Goal: Information Seeking & Learning: Learn about a topic

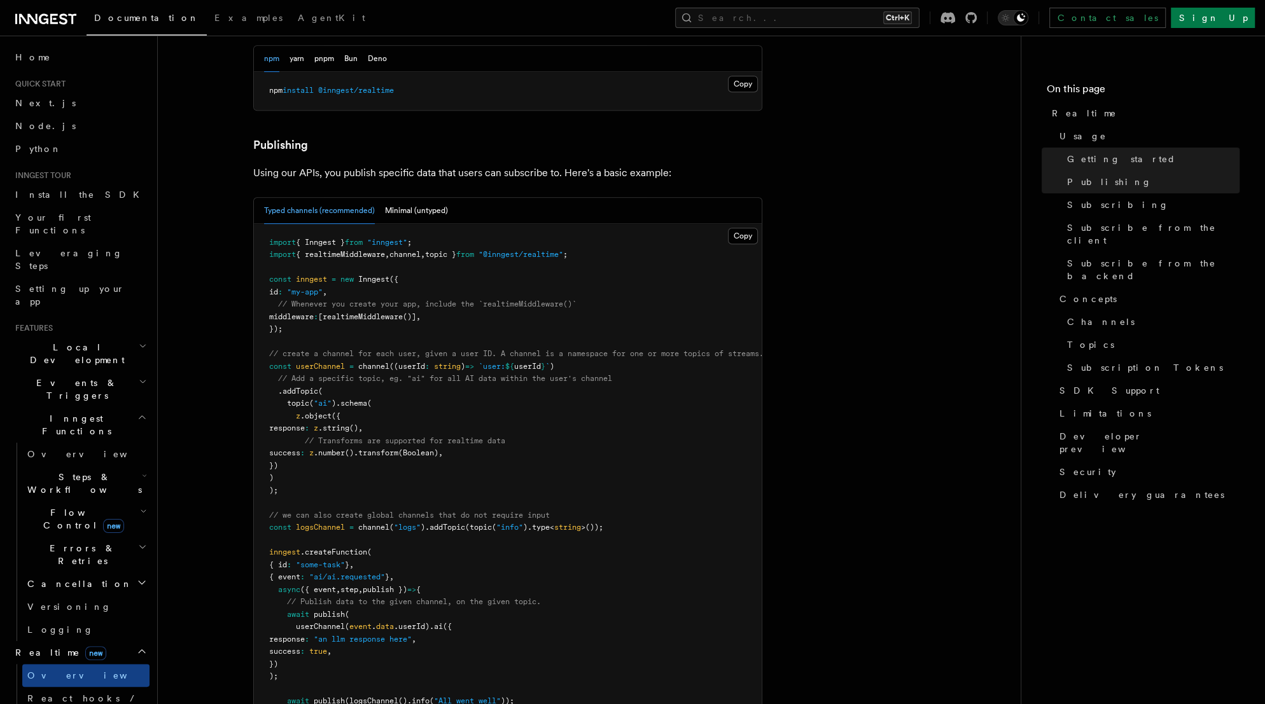
click at [139, 377] on icon "button" at bounding box center [143, 382] width 8 height 10
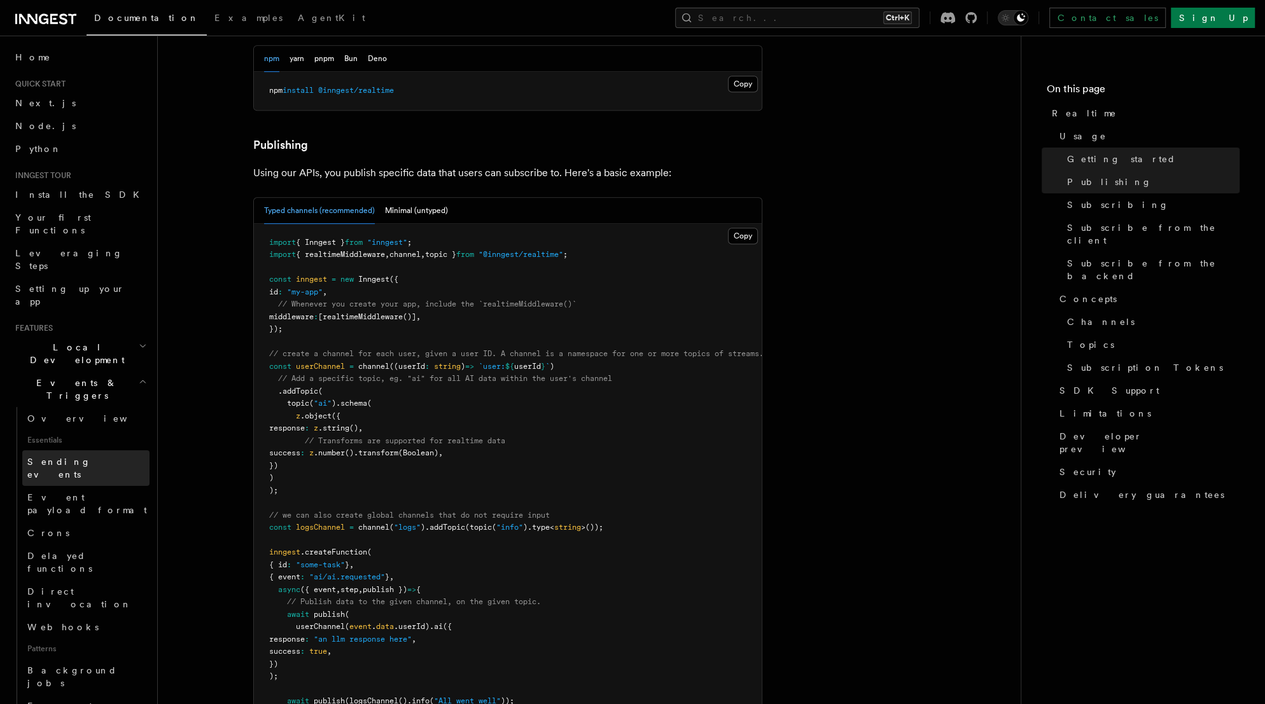
scroll to position [51, 0]
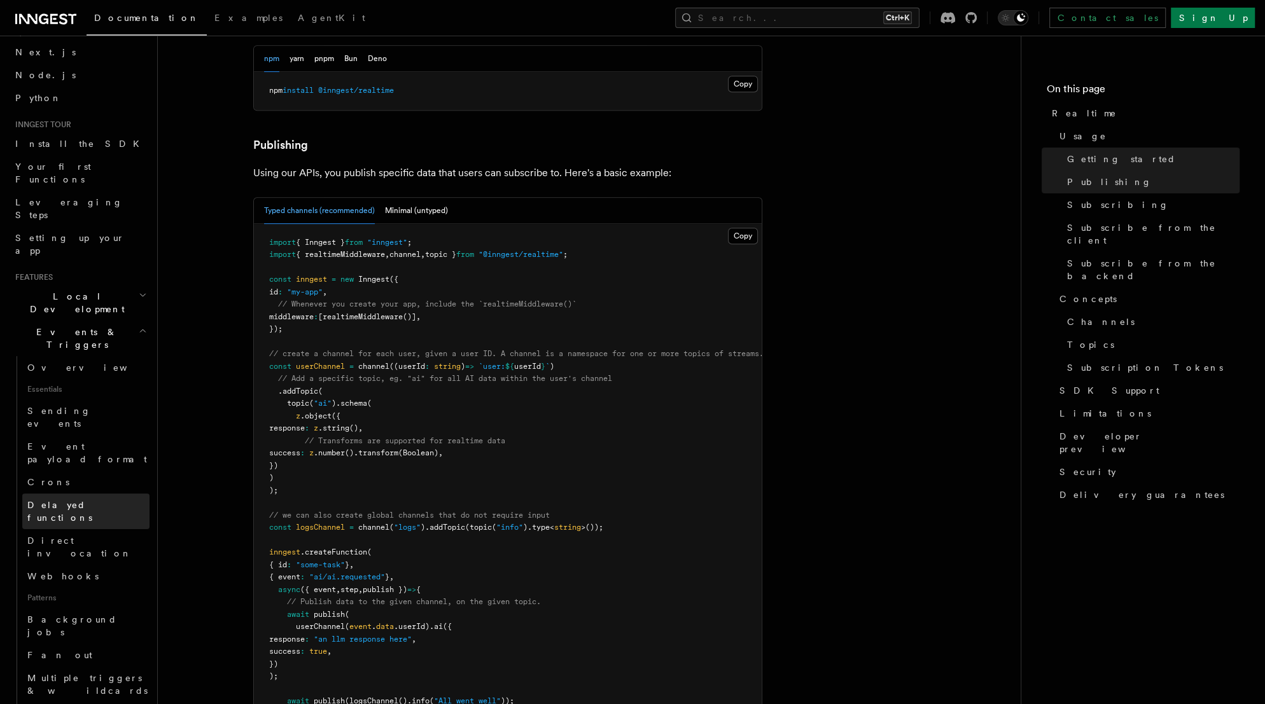
click at [90, 500] on span "Delayed functions" at bounding box center [59, 511] width 65 height 23
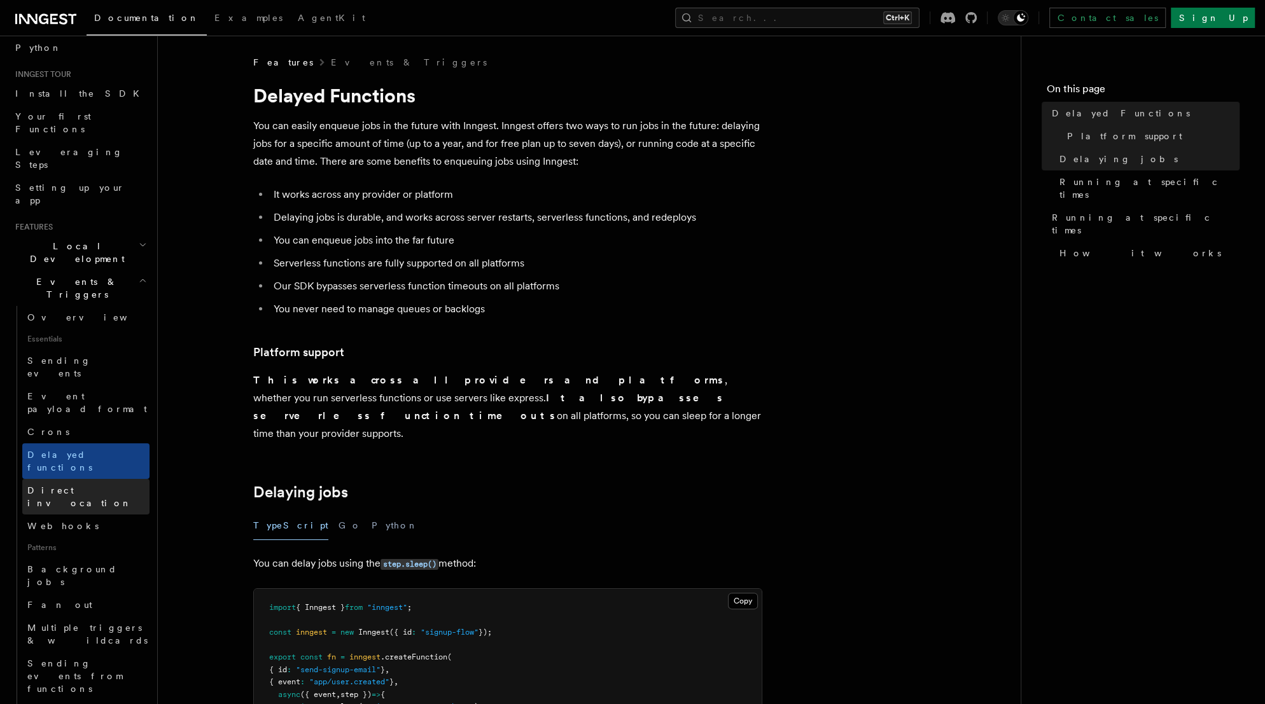
scroll to position [102, 0]
click at [361, 145] on p "You can easily enqueue jobs in the future with Inngest. Inngest offers two ways…" at bounding box center [507, 143] width 509 height 53
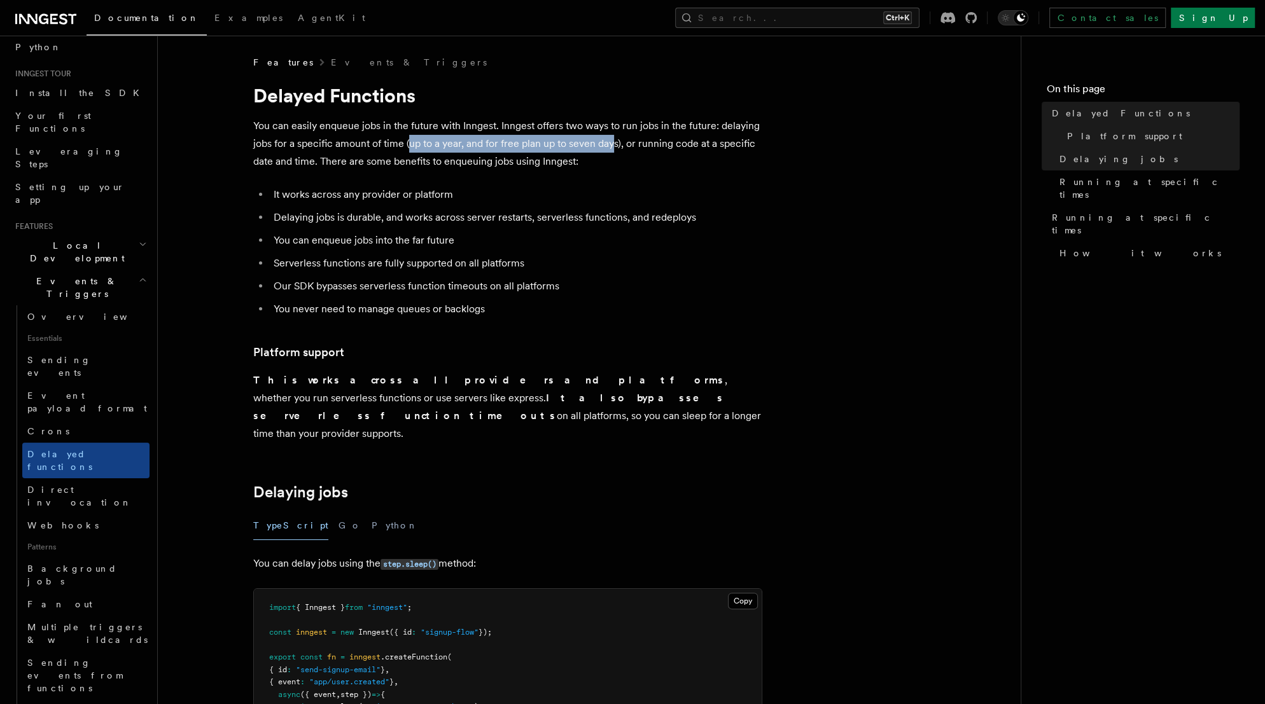
drag, startPoint x: 408, startPoint y: 143, endPoint x: 613, endPoint y: 143, distance: 205.5
click at [613, 143] on p "You can easily enqueue jobs in the future with Inngest. Inngest offers two ways…" at bounding box center [507, 143] width 509 height 53
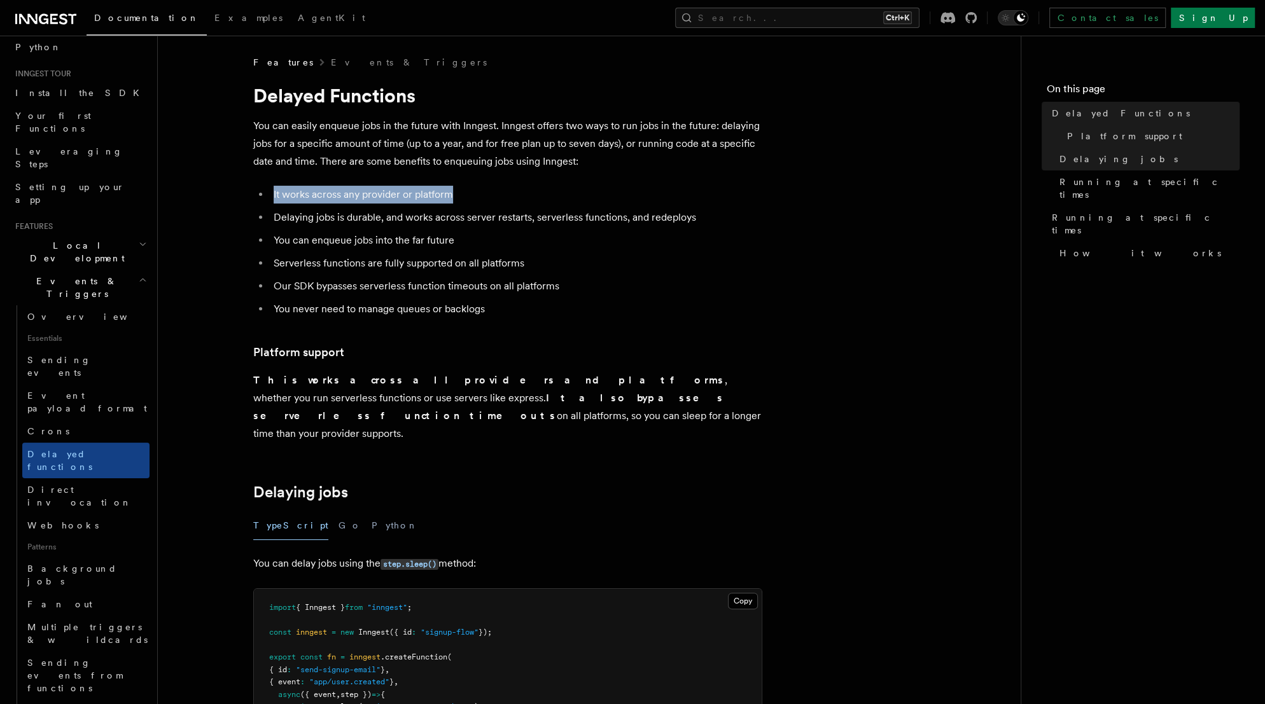
drag, startPoint x: 463, startPoint y: 196, endPoint x: 267, endPoint y: 192, distance: 196.0
click at [267, 192] on ul "It works across any provider or platform Delaying jobs is durable, and works ac…" at bounding box center [507, 252] width 509 height 132
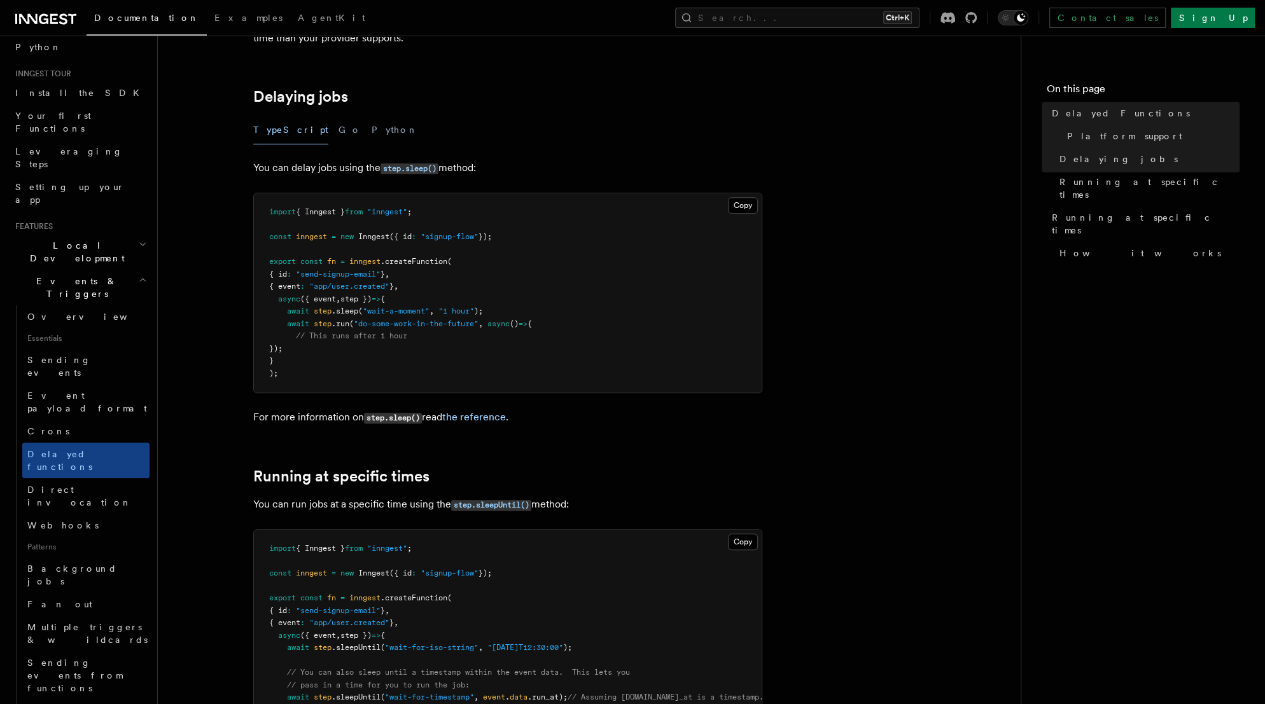
scroll to position [407, 0]
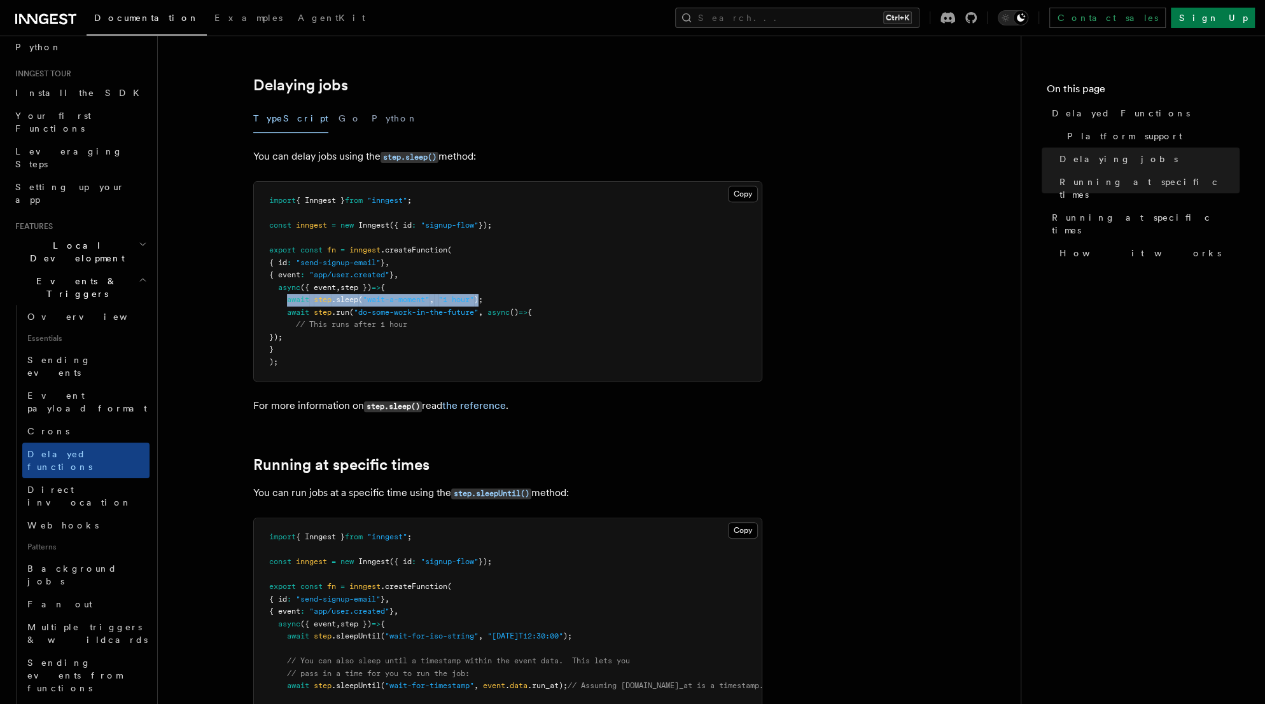
drag, startPoint x: 486, startPoint y: 282, endPoint x: 288, endPoint y: 281, distance: 197.9
click at [288, 295] on span "await step .sleep ( "wait-a-moment" , "1 hour" );" at bounding box center [376, 299] width 214 height 9
click at [392, 308] on span ""do-some-work-in-the-future"" at bounding box center [416, 312] width 125 height 9
click at [510, 308] on span "async" at bounding box center [498, 312] width 22 height 9
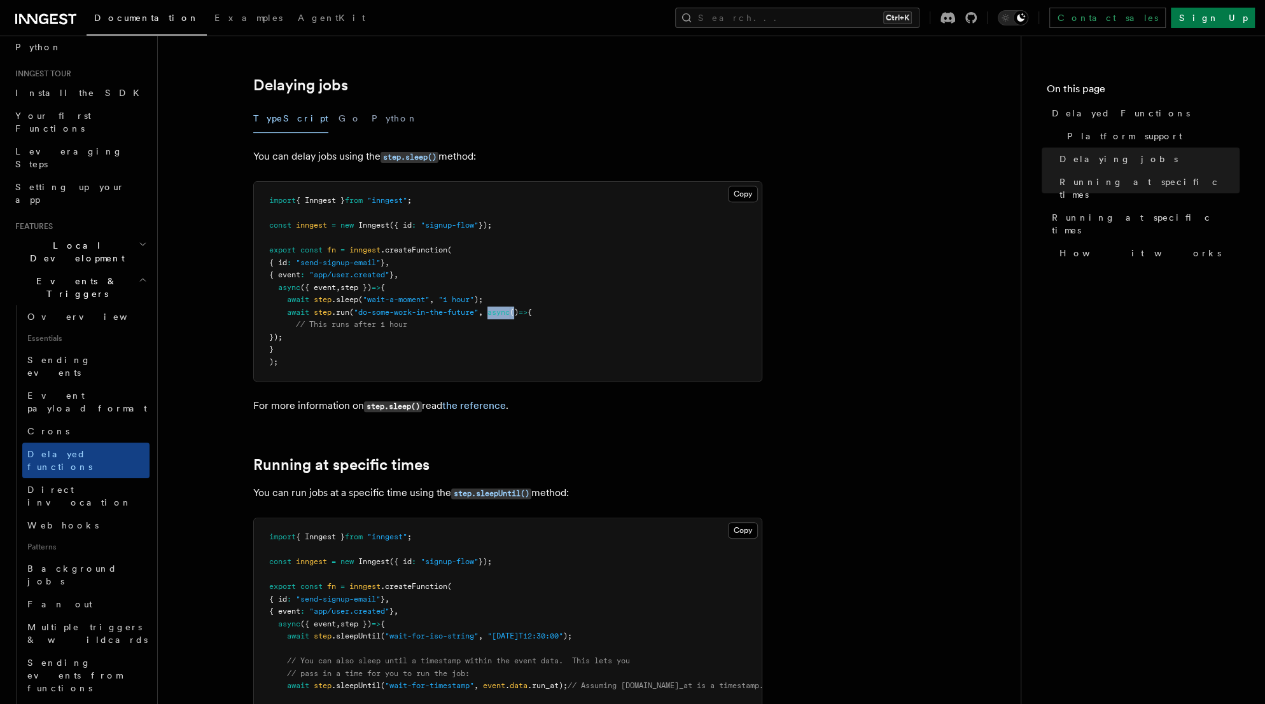
click at [510, 308] on span "async" at bounding box center [498, 312] width 22 height 9
click at [557, 292] on pre "import { Inngest } from "inngest" ; const inngest = new Inngest ({ id : "signup…" at bounding box center [508, 281] width 508 height 199
drag, startPoint x: 312, startPoint y: 317, endPoint x: 286, endPoint y: 286, distance: 41.1
click at [286, 286] on pre "import { Inngest } from "inngest" ; const inngest = new Inngest ({ id : "signup…" at bounding box center [508, 281] width 508 height 199
click at [337, 308] on span ".run" at bounding box center [340, 312] width 18 height 9
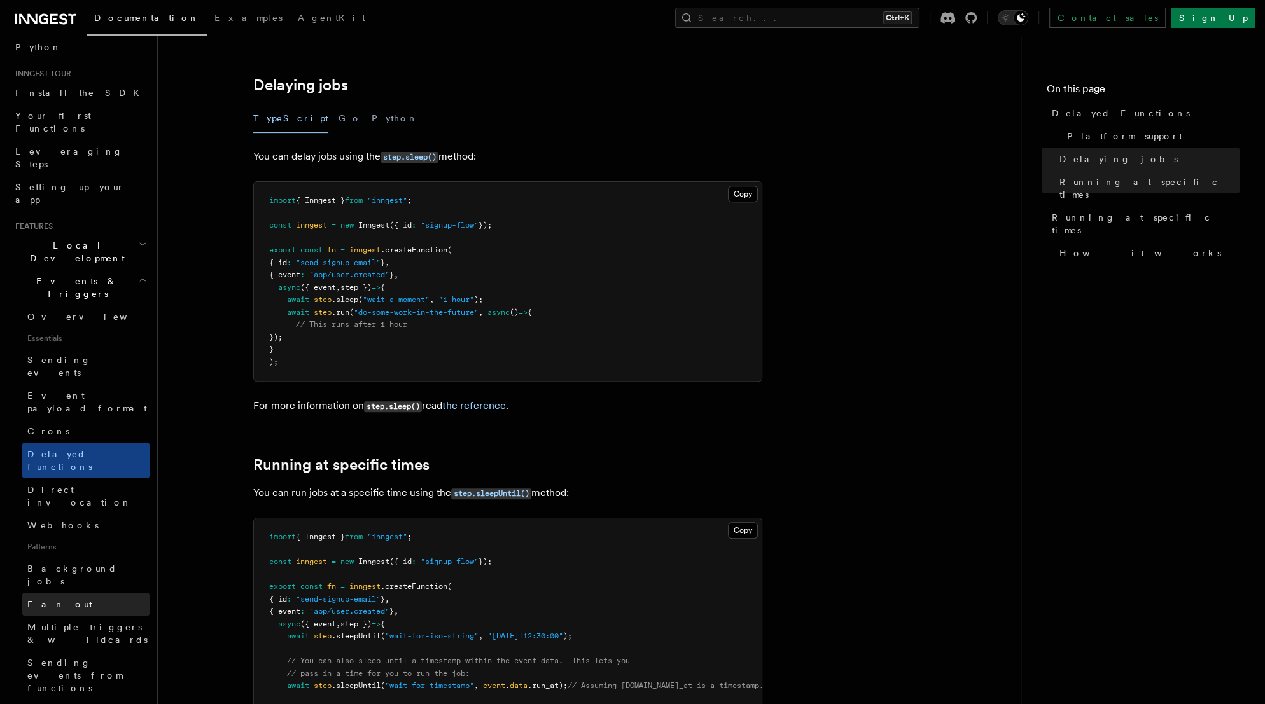
click at [62, 593] on link "Fan out" at bounding box center [85, 604] width 127 height 23
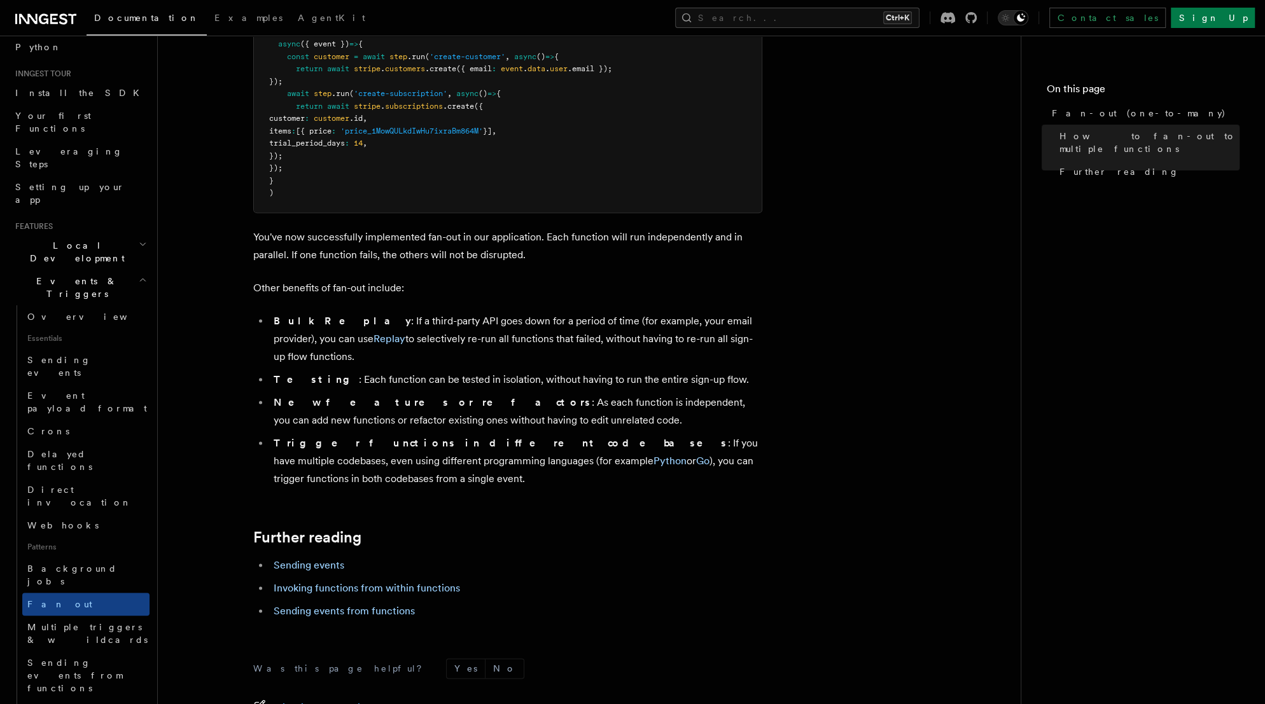
scroll to position [1527, 0]
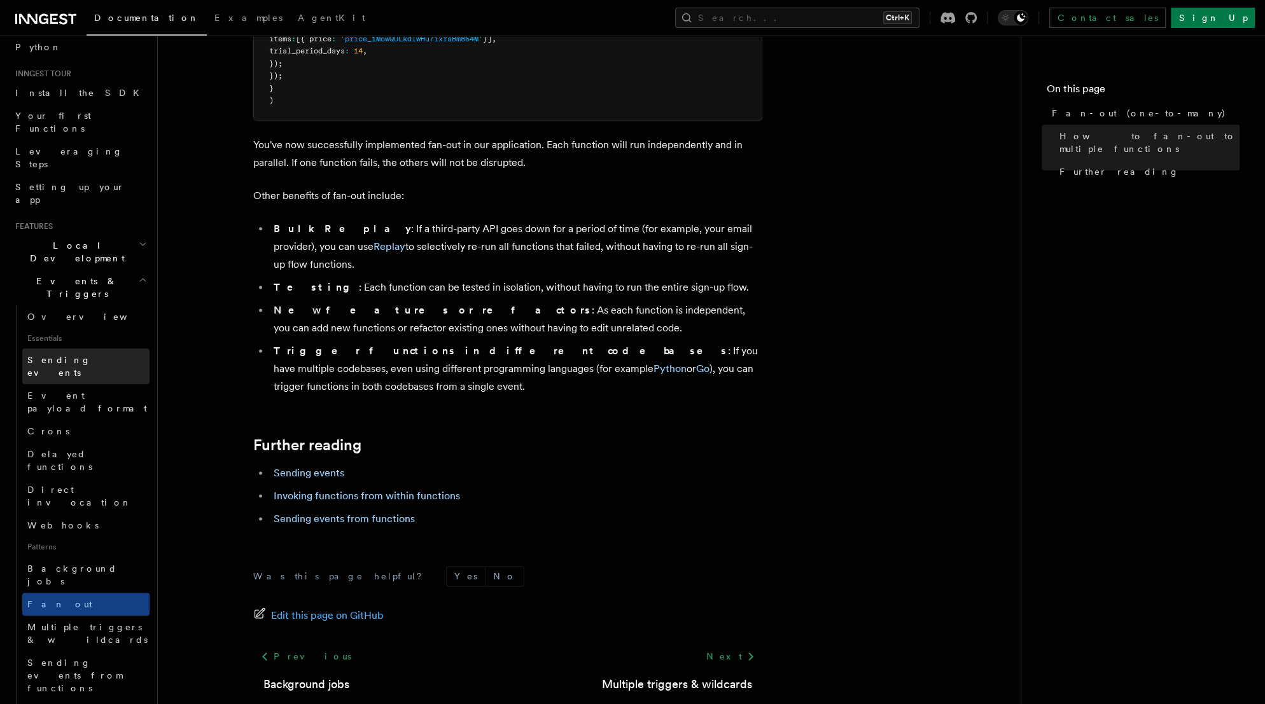
click at [47, 355] on span "Sending events" at bounding box center [59, 366] width 64 height 23
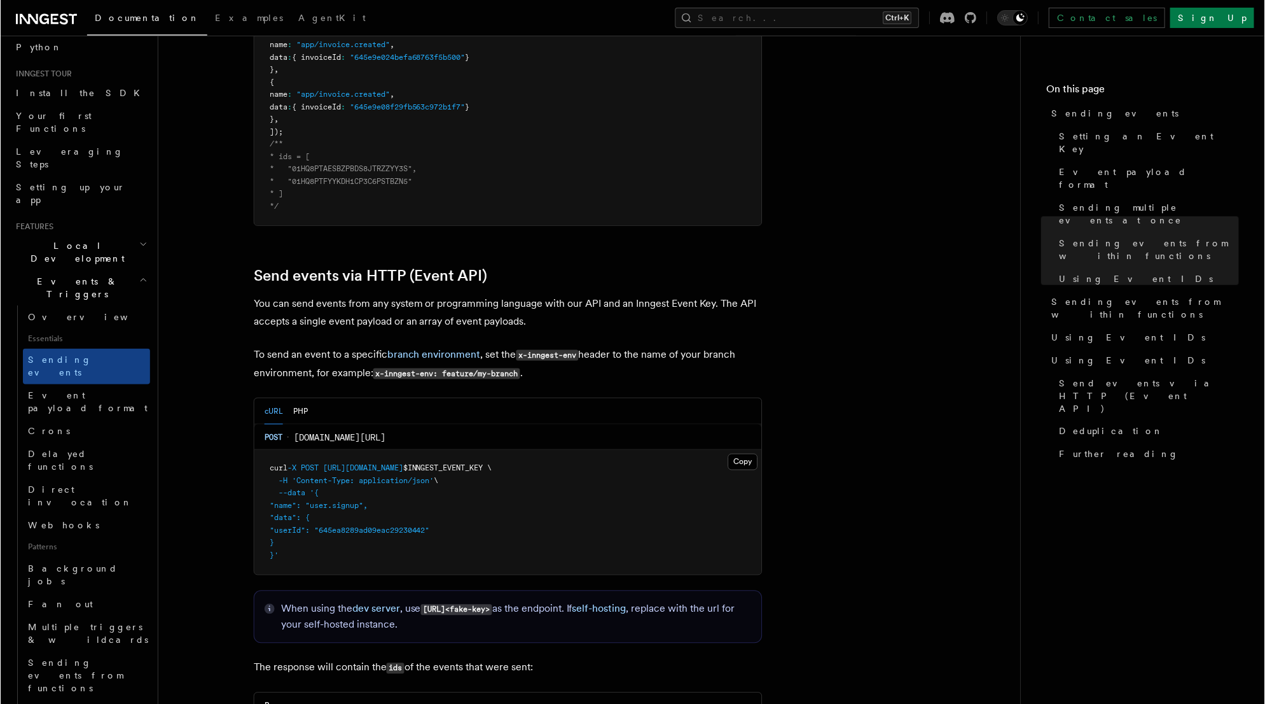
scroll to position [102, 0]
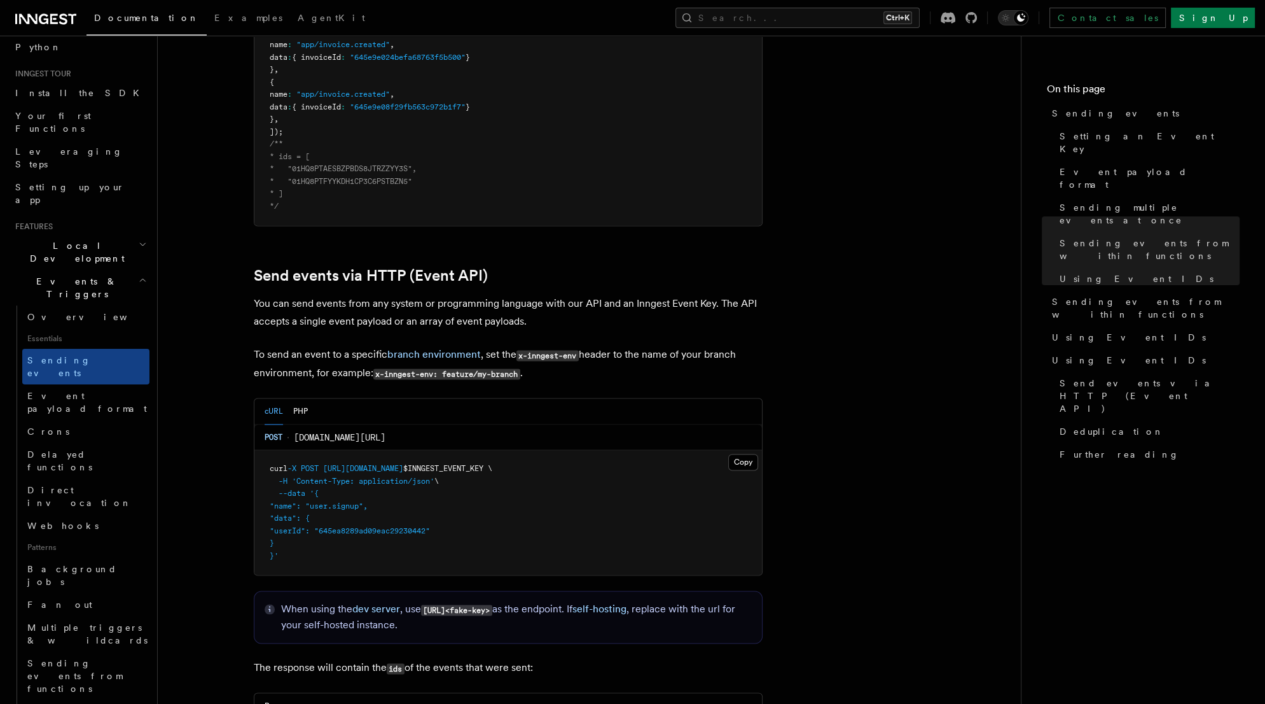
click at [1258, 106] on nav "On this page Sending events Setting an Event Key Event payload format Sending m…" at bounding box center [1143, 370] width 244 height 668
